Goal: Information Seeking & Learning: Learn about a topic

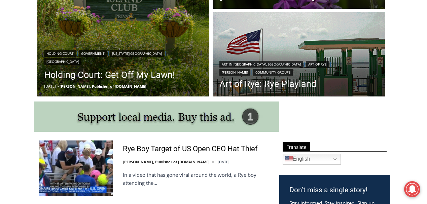
scroll to position [269, 0]
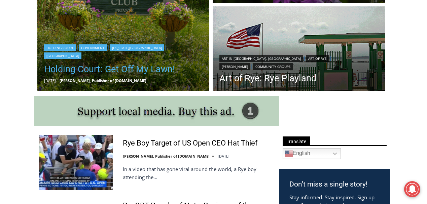
click at [104, 69] on link "Holding Court: Get Off My Lawn!" at bounding box center [123, 69] width 159 height 13
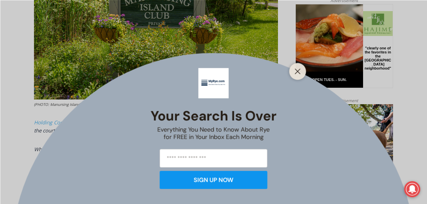
scroll to position [391, 0]
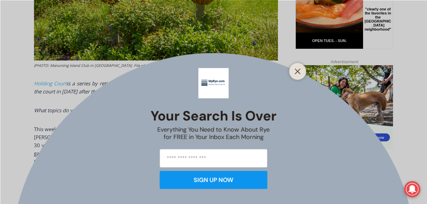
click at [299, 76] on div at bounding box center [298, 71] width 17 height 17
click at [299, 70] on line "Close" at bounding box center [297, 71] width 5 height 5
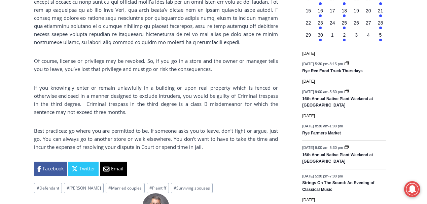
scroll to position [829, 0]
